Goal: Information Seeking & Learning: Learn about a topic

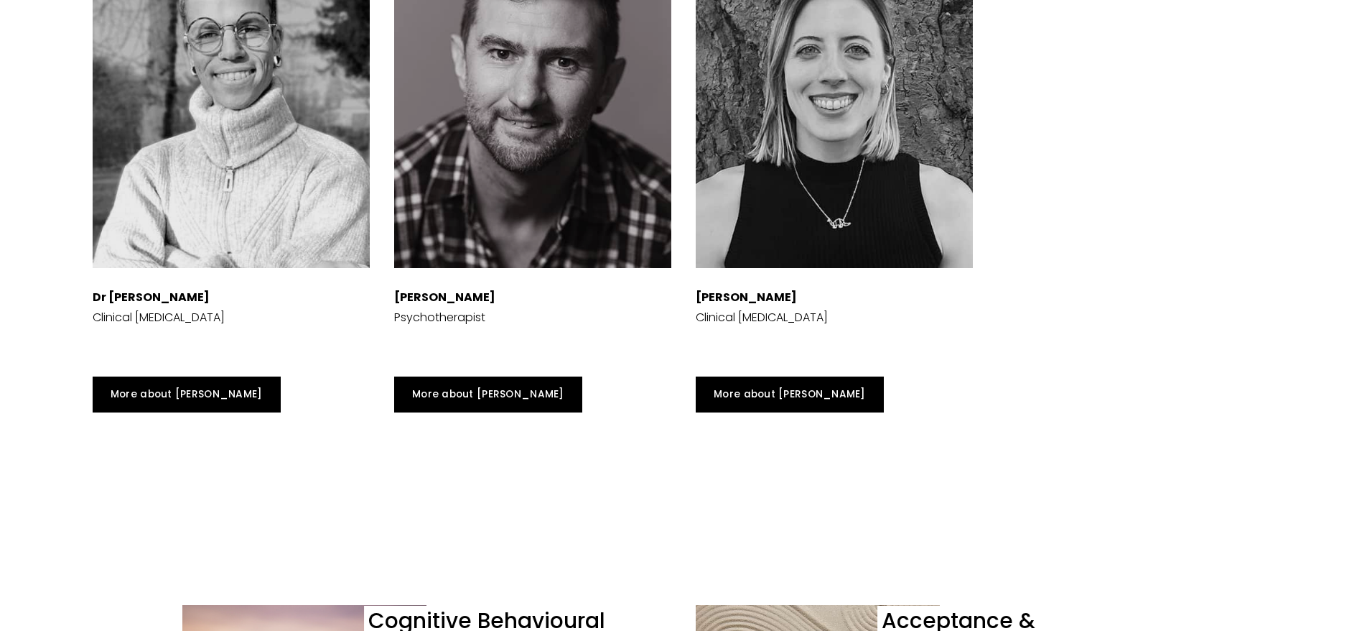
scroll to position [4556, 0]
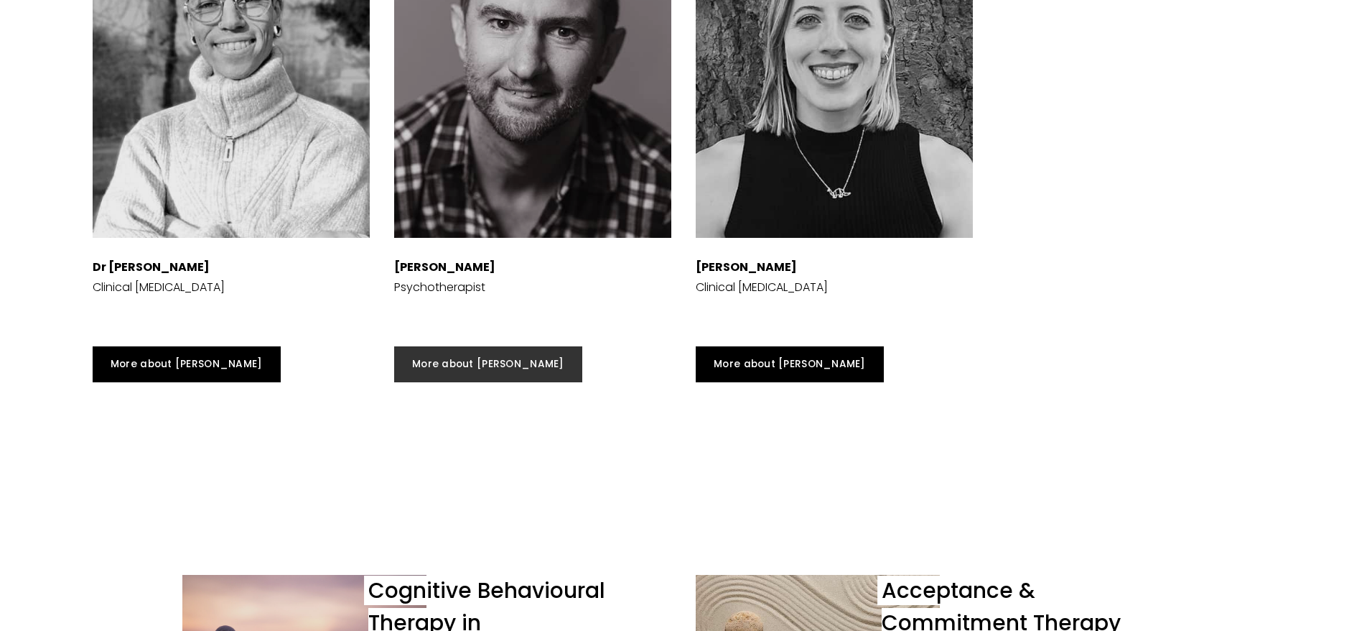
click at [505, 349] on link "More about [PERSON_NAME]" at bounding box center [488, 364] width 188 height 36
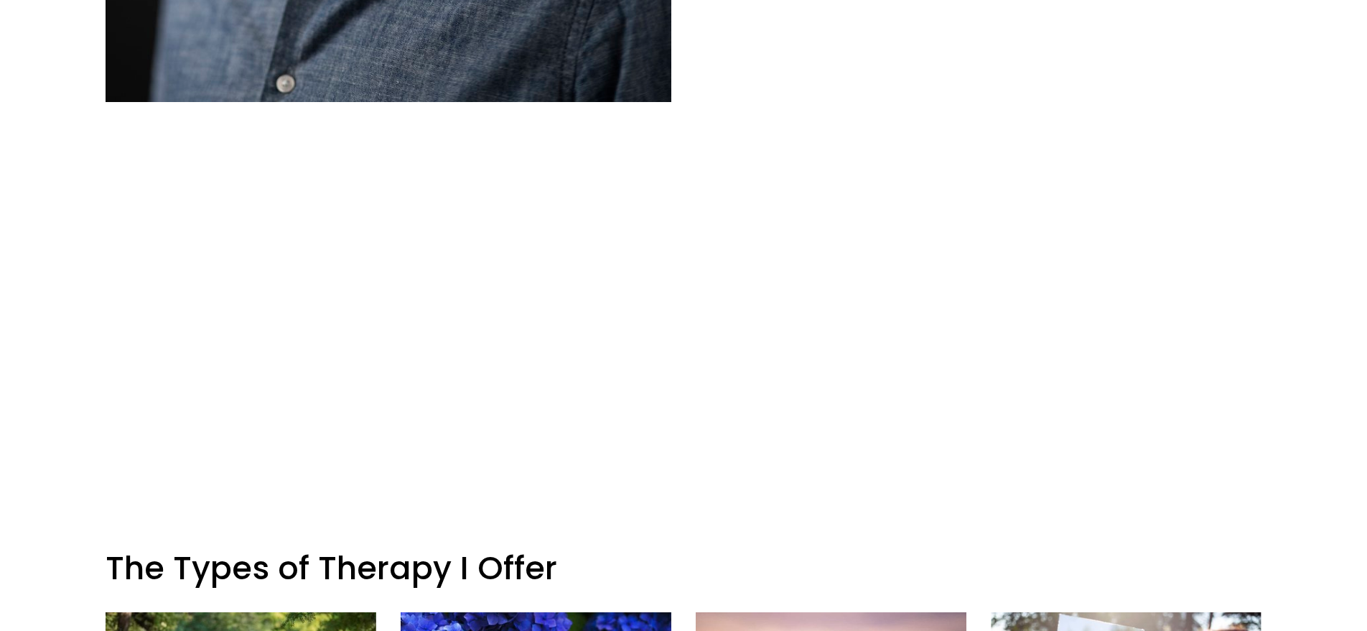
scroll to position [1111, 0]
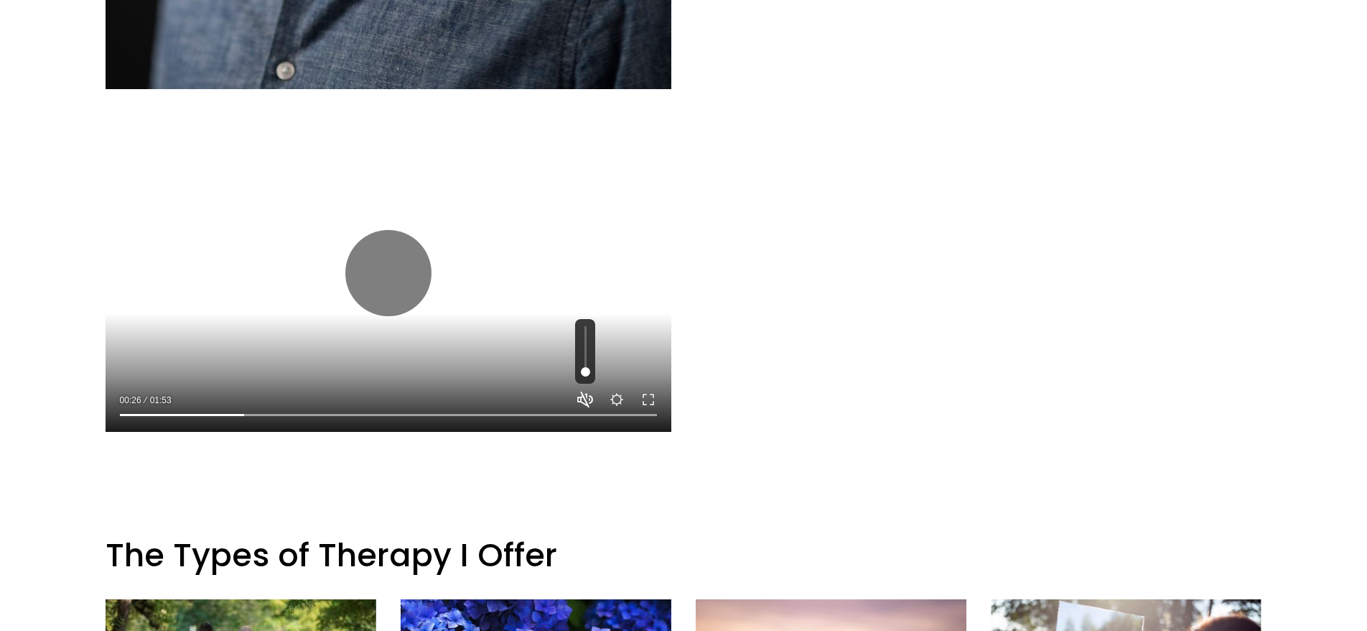
type input "23.39"
click at [581, 398] on button "Unmute Mute" at bounding box center [585, 399] width 17 height 17
type input "1"
type input "25.16"
type input "0.45"
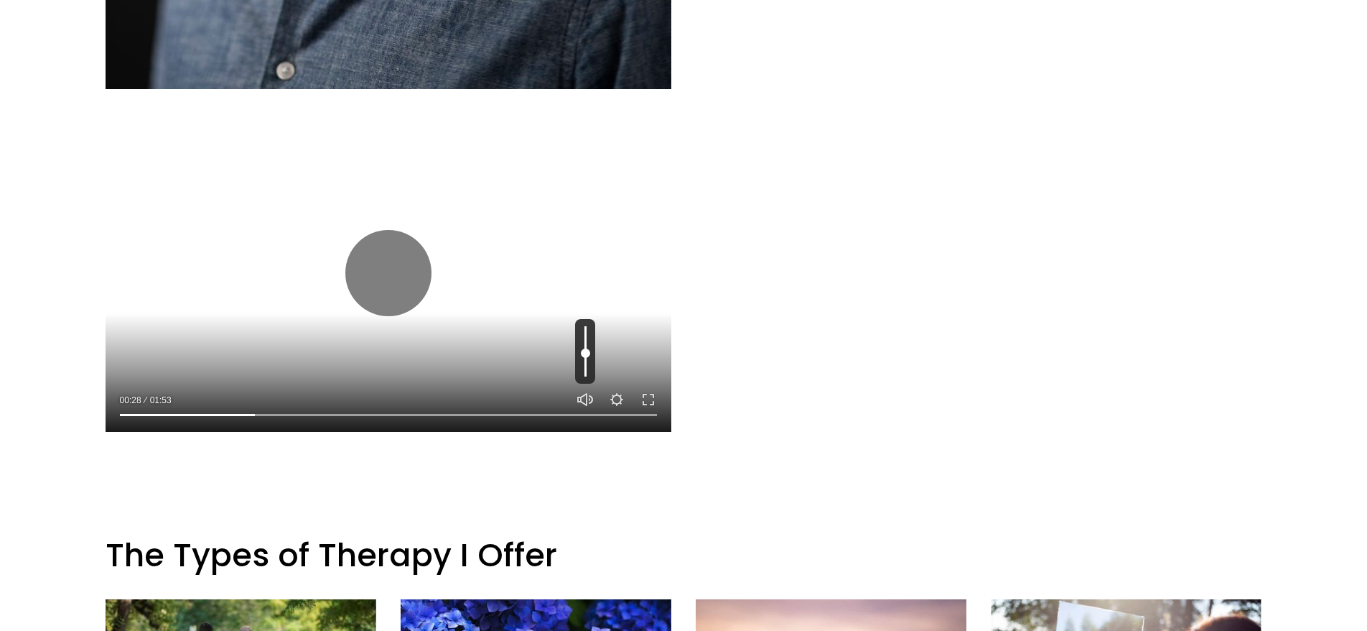
click at [585, 353] on input "Volume" at bounding box center [585, 351] width 20 height 65
type input "25.82"
type input "0.25"
type input "26.04"
type input "0.15"
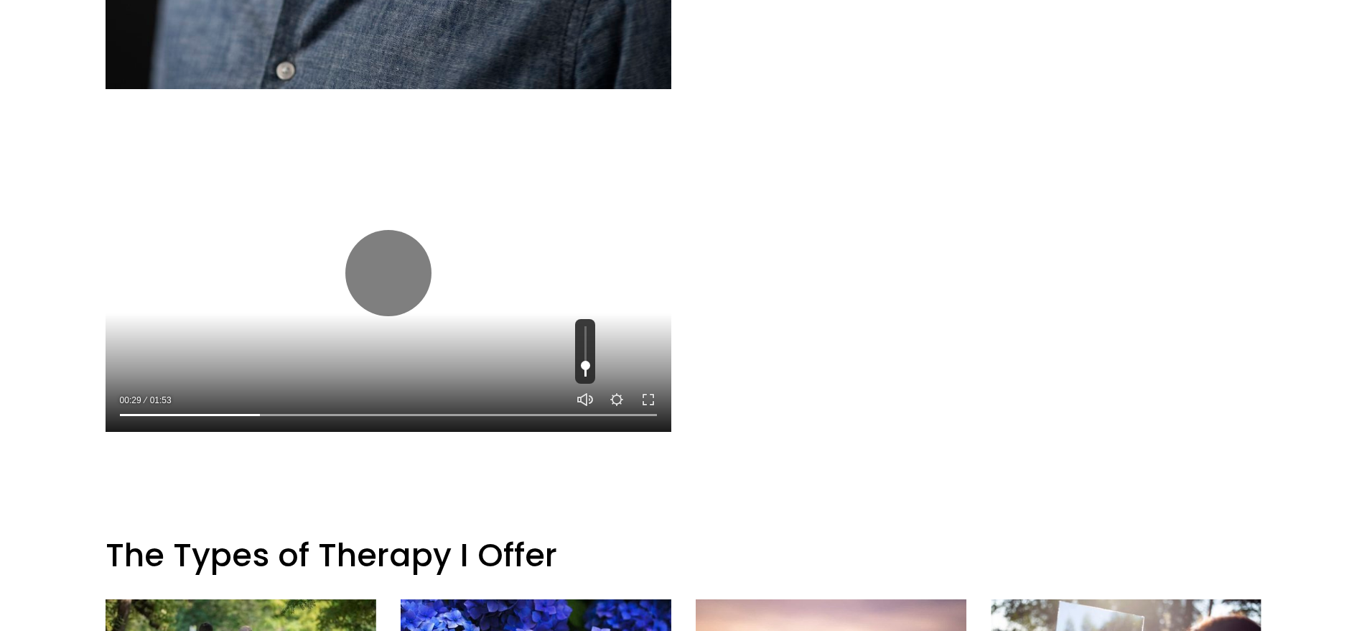
type input "26.26"
type input "0.15"
click at [585, 365] on input "Volume" at bounding box center [585, 351] width 20 height 65
type input "27.81"
type input "0.1"
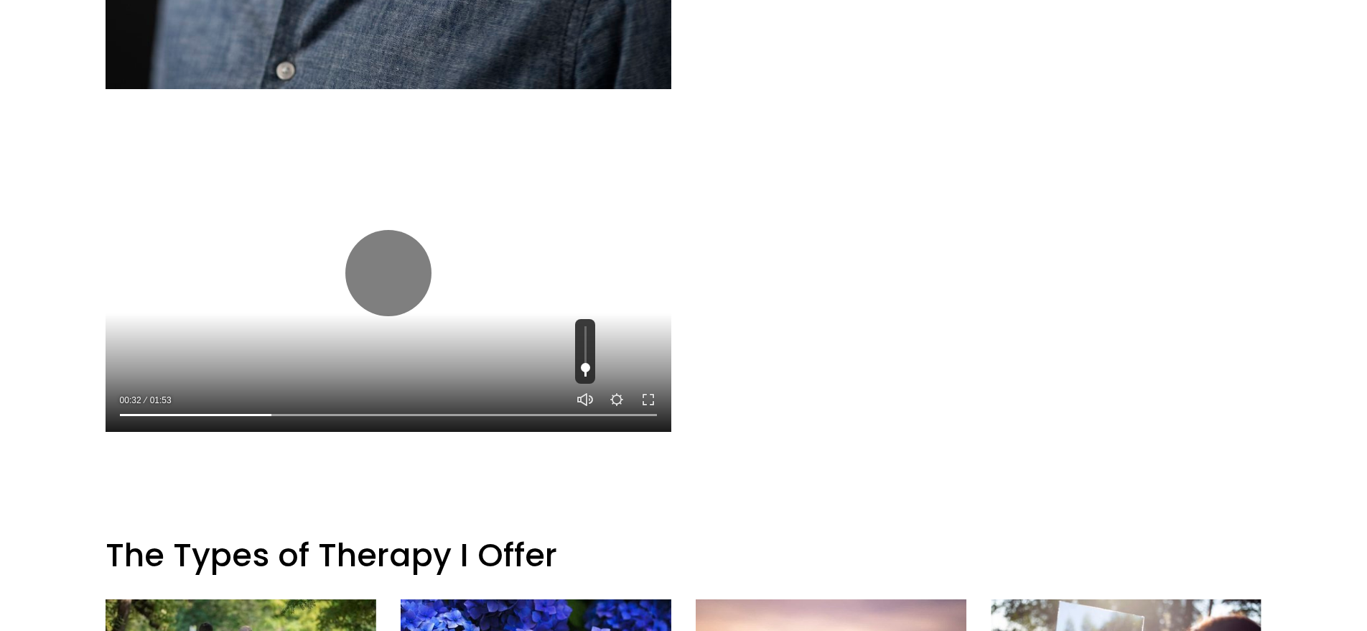
type input "28.47"
type input "0.1"
click at [586, 368] on input "Volume" at bounding box center [585, 351] width 20 height 65
drag, startPoint x: 386, startPoint y: 267, endPoint x: 410, endPoint y: 269, distance: 24.5
click at [386, 267] on button "Play" at bounding box center [388, 273] width 86 height 86
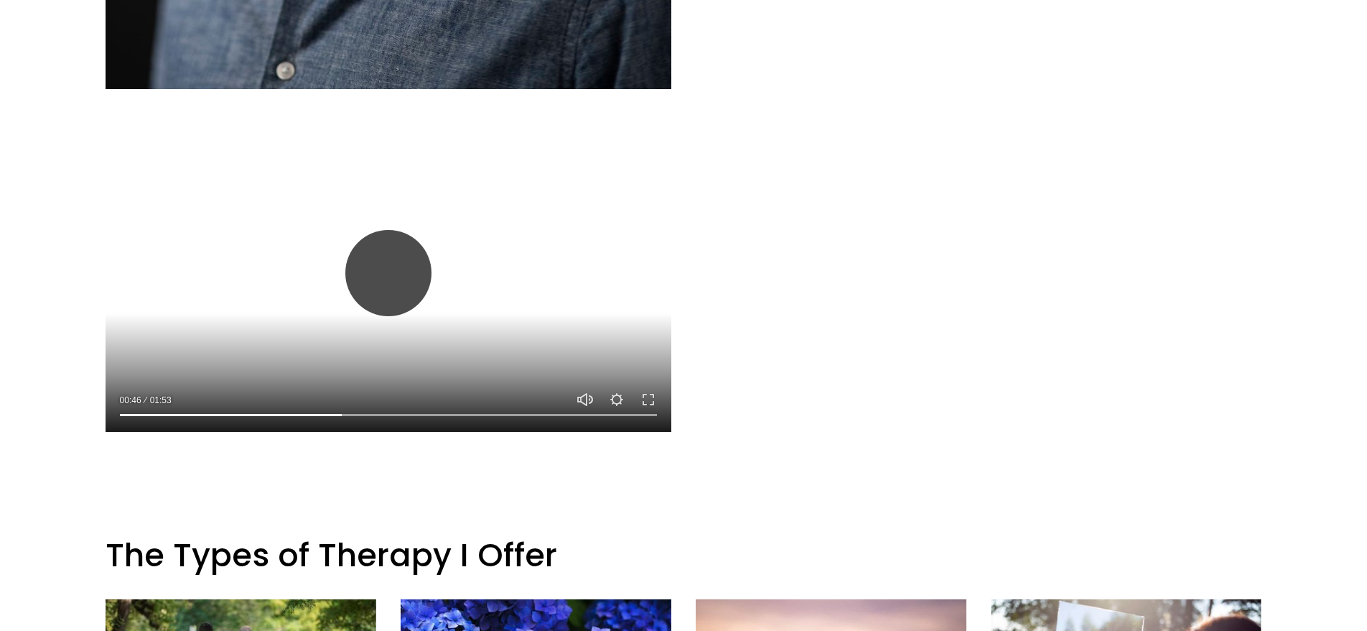
type input "41.43"
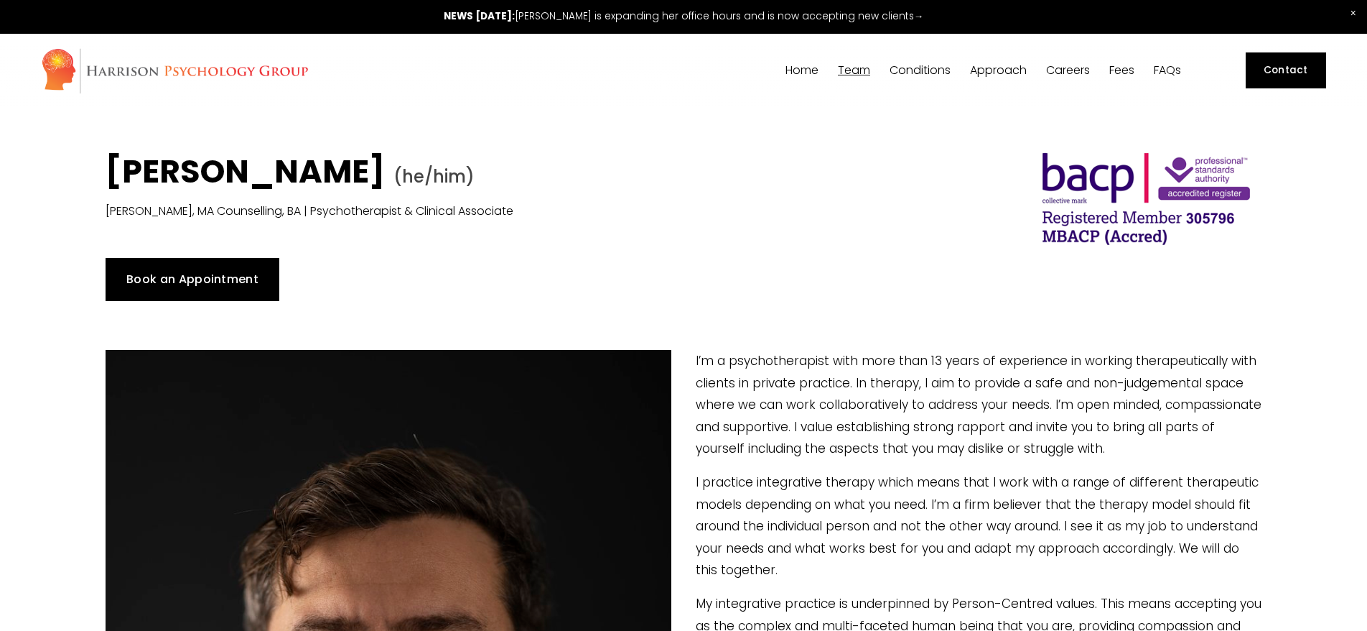
scroll to position [0, 0]
